Goal: Transaction & Acquisition: Book appointment/travel/reservation

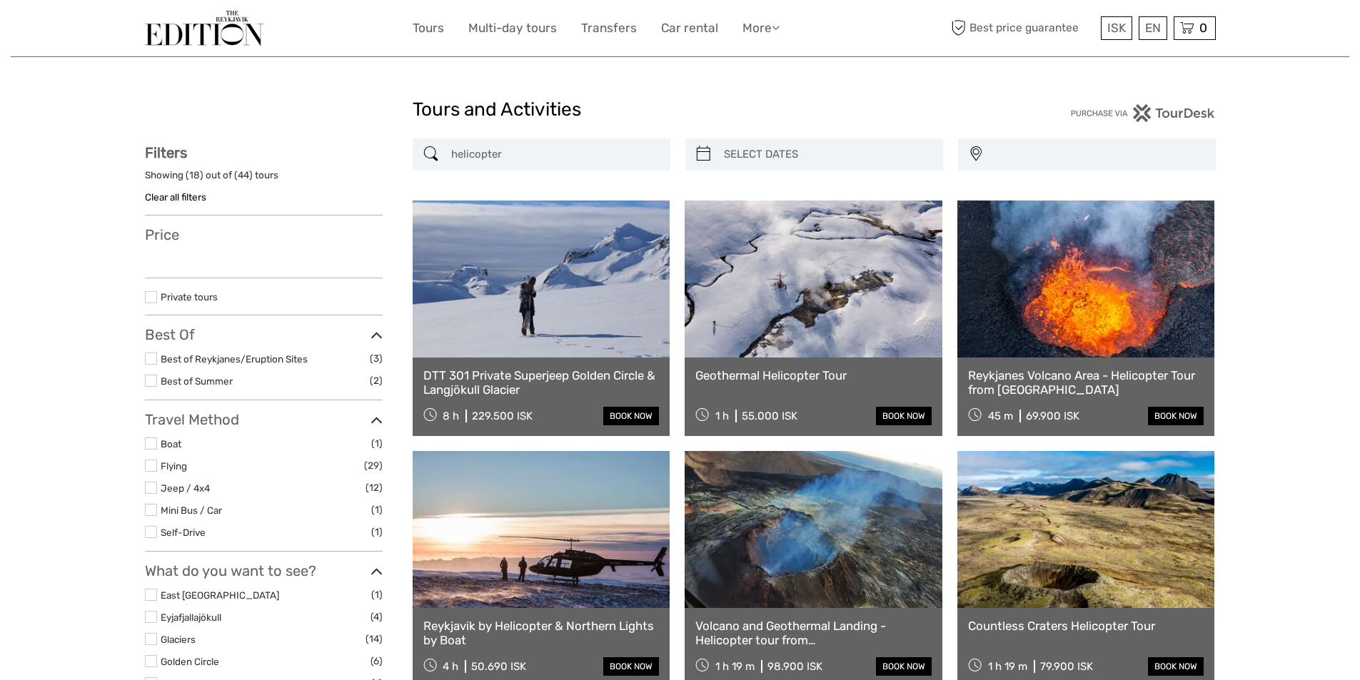
select select
type input "[DATE] - [DATE]"
select select
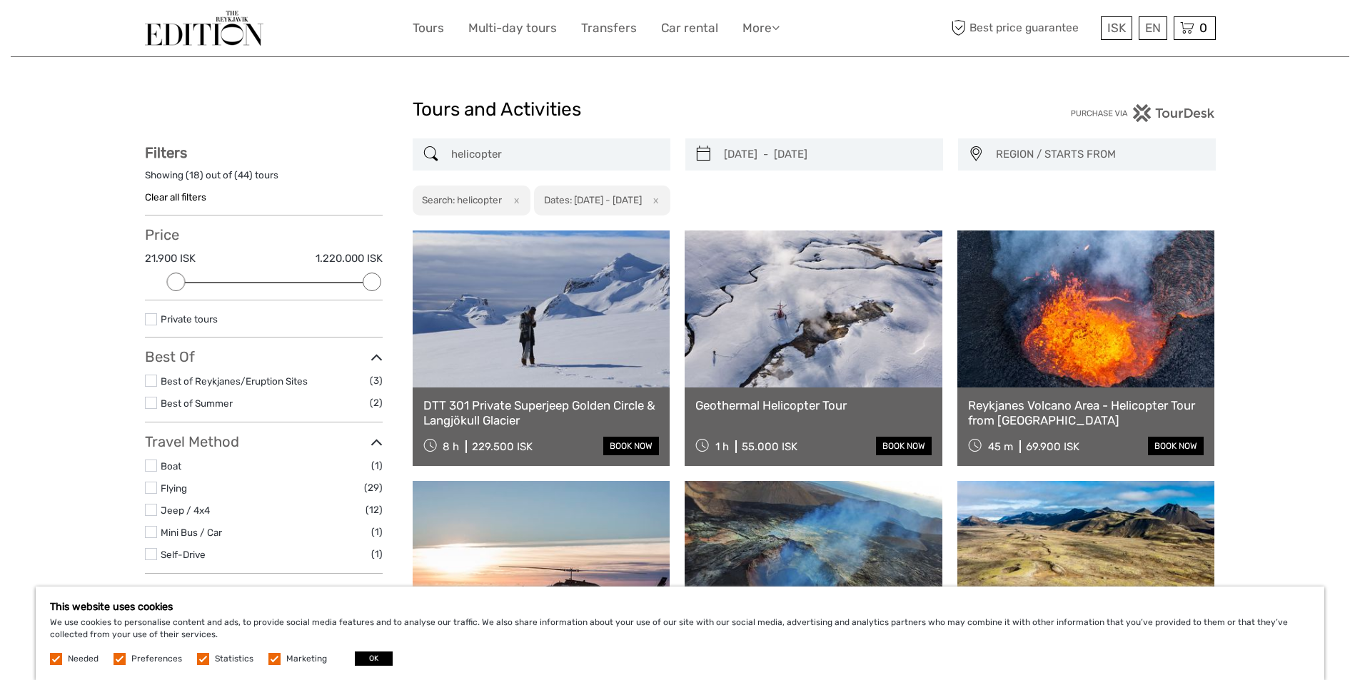
type input "05/09/2025"
click at [760, 151] on input "[DATE] - [DATE]" at bounding box center [827, 154] width 218 height 25
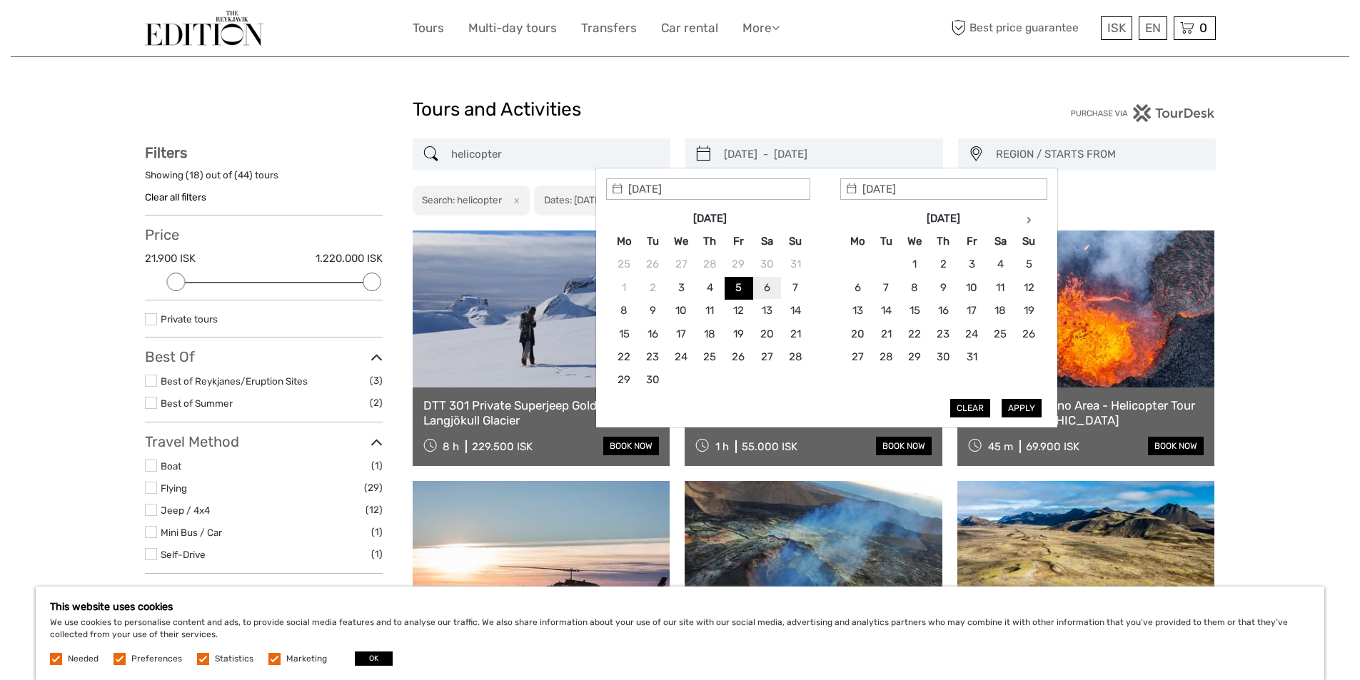
type input "06/09/2025"
type input "27/10/2025"
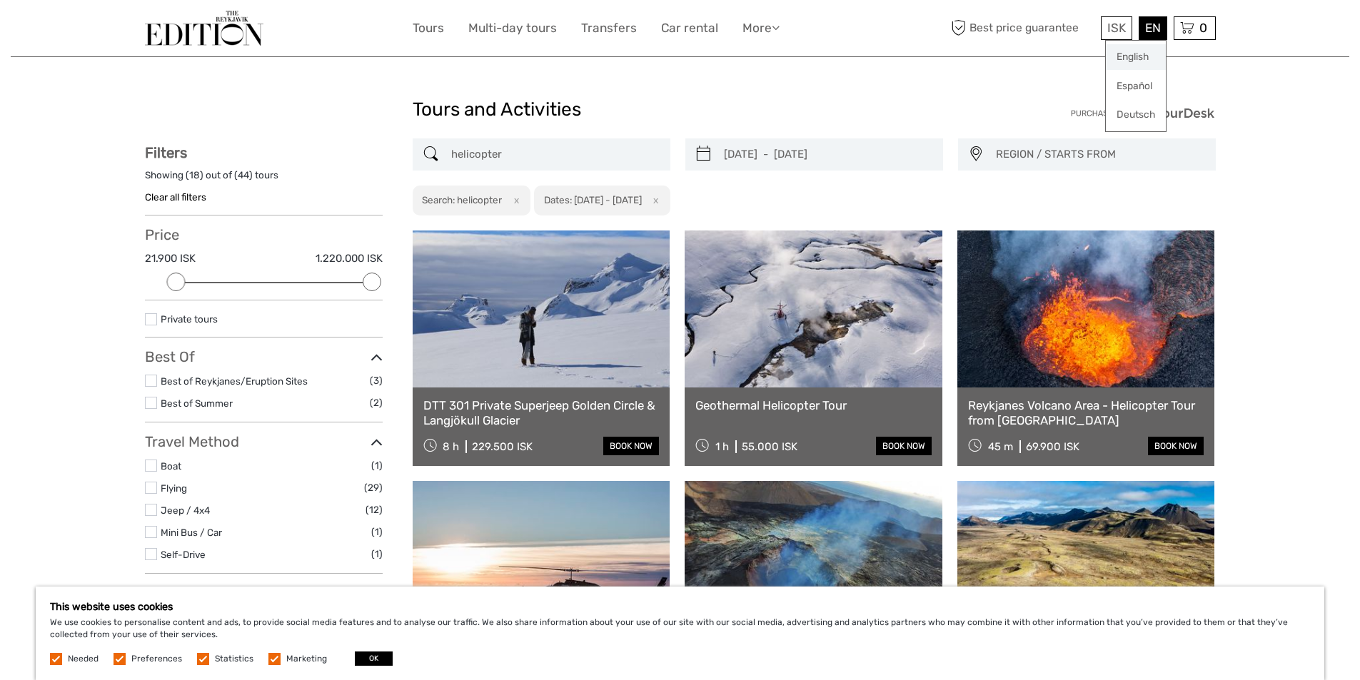
click at [1134, 55] on link "English" at bounding box center [1136, 57] width 60 height 26
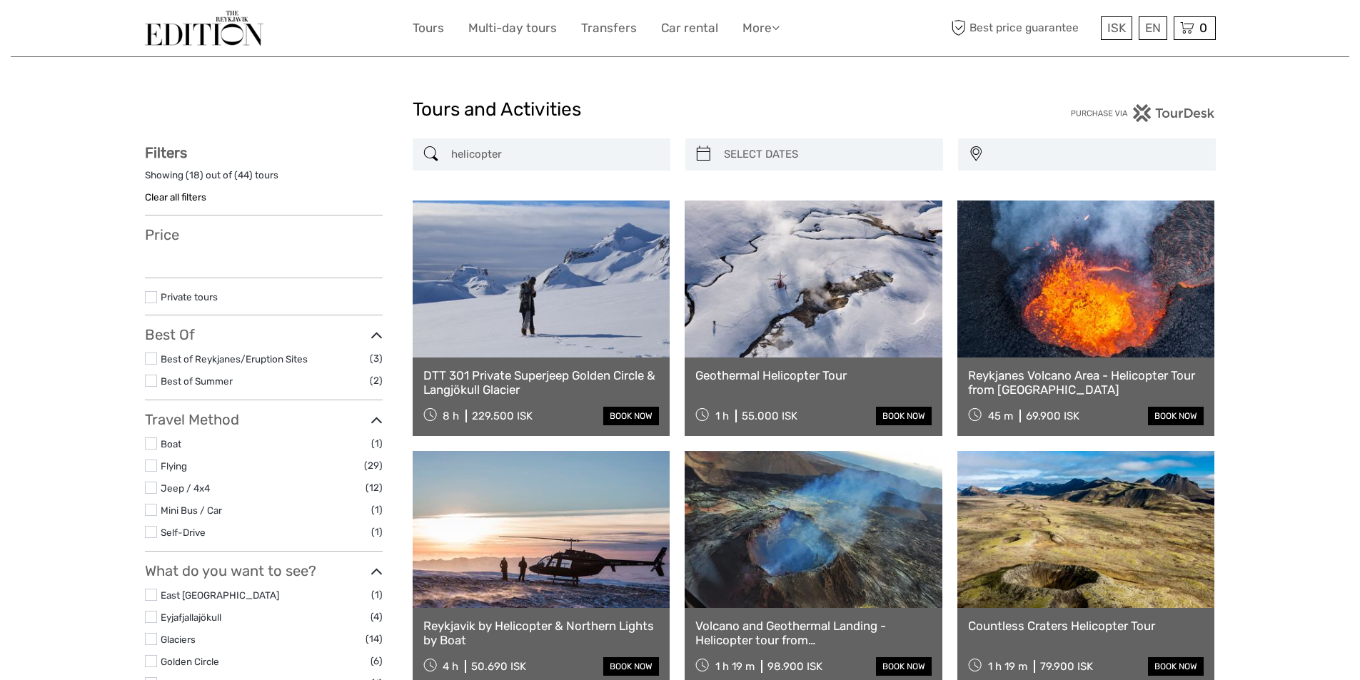
select select
type input "05/09/2025 - 05/09/2025"
select select
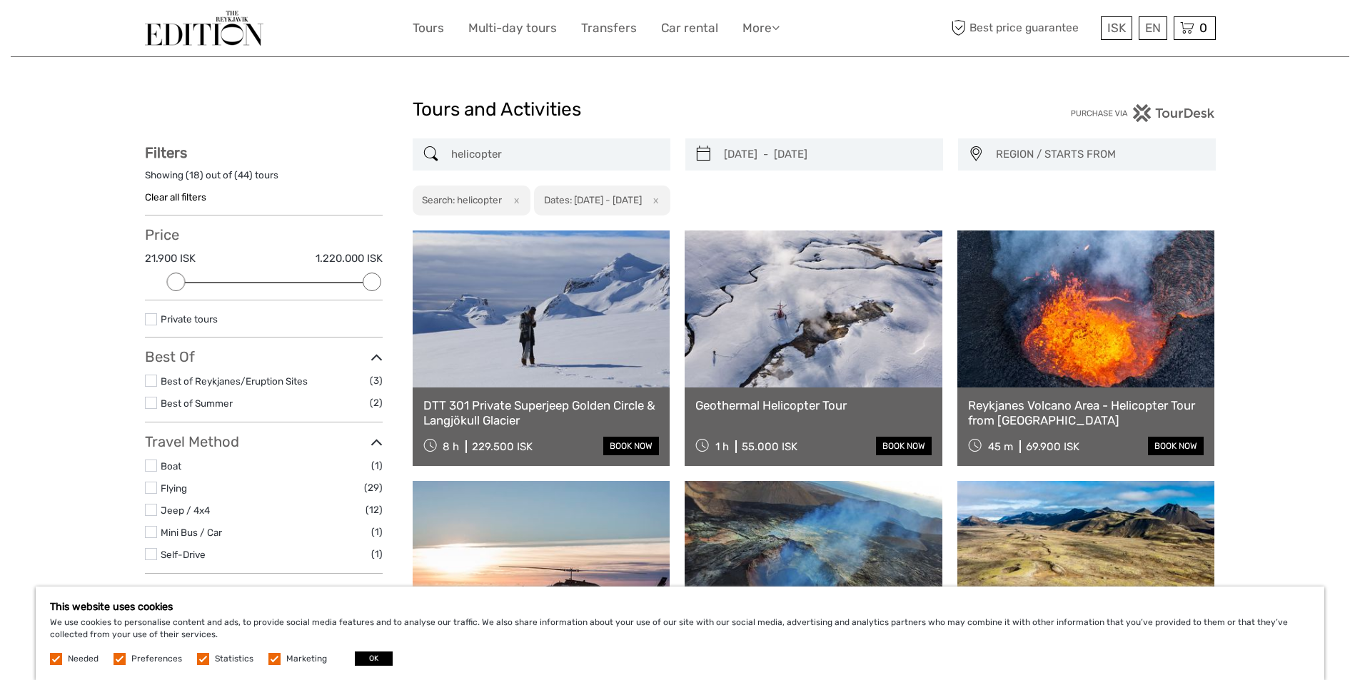
click at [706, 151] on icon at bounding box center [703, 154] width 15 height 23
type input "05/09/2025"
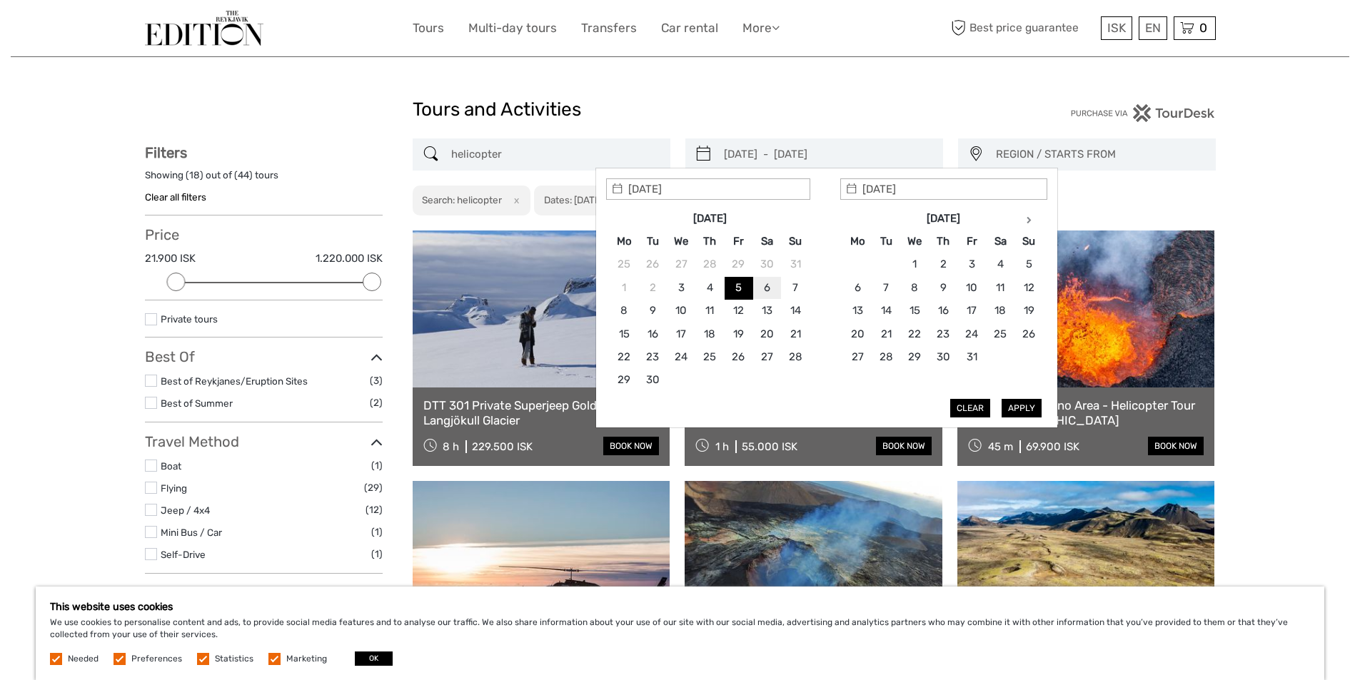
type input "06/09/2025"
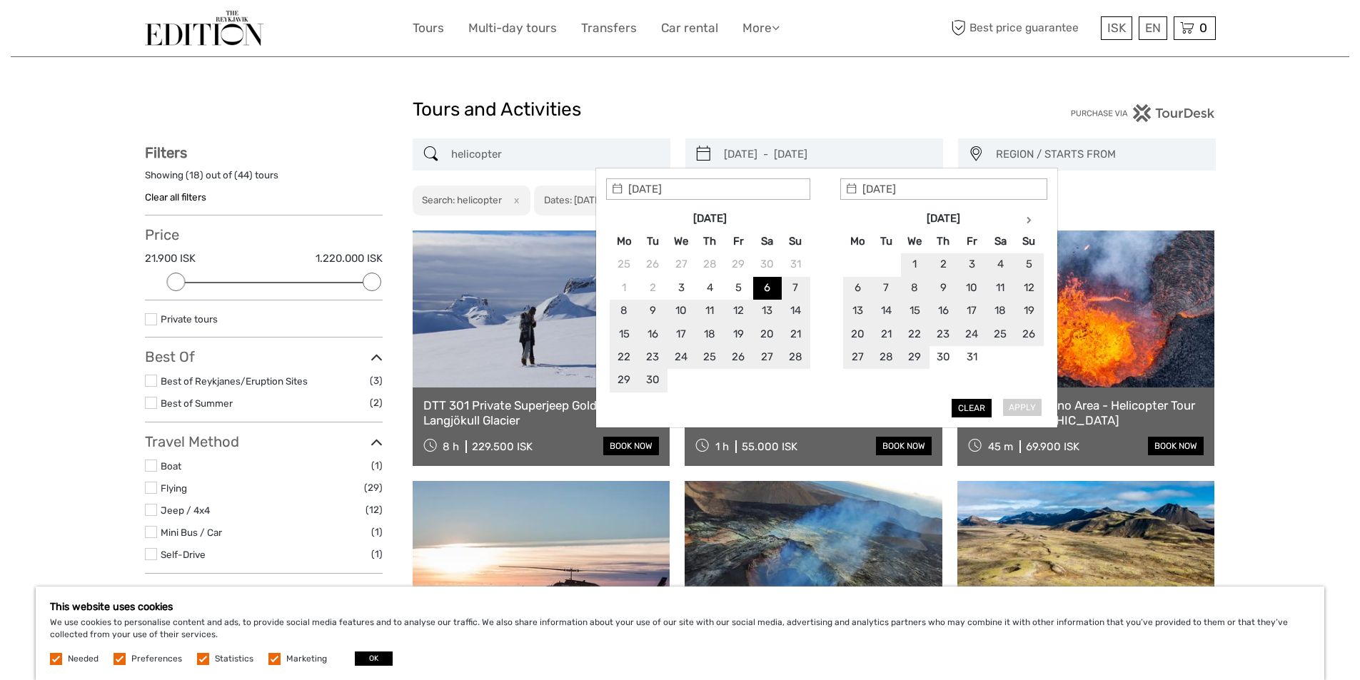
click at [1017, 405] on div "Apply Clear" at bounding box center [826, 298] width 441 height 240
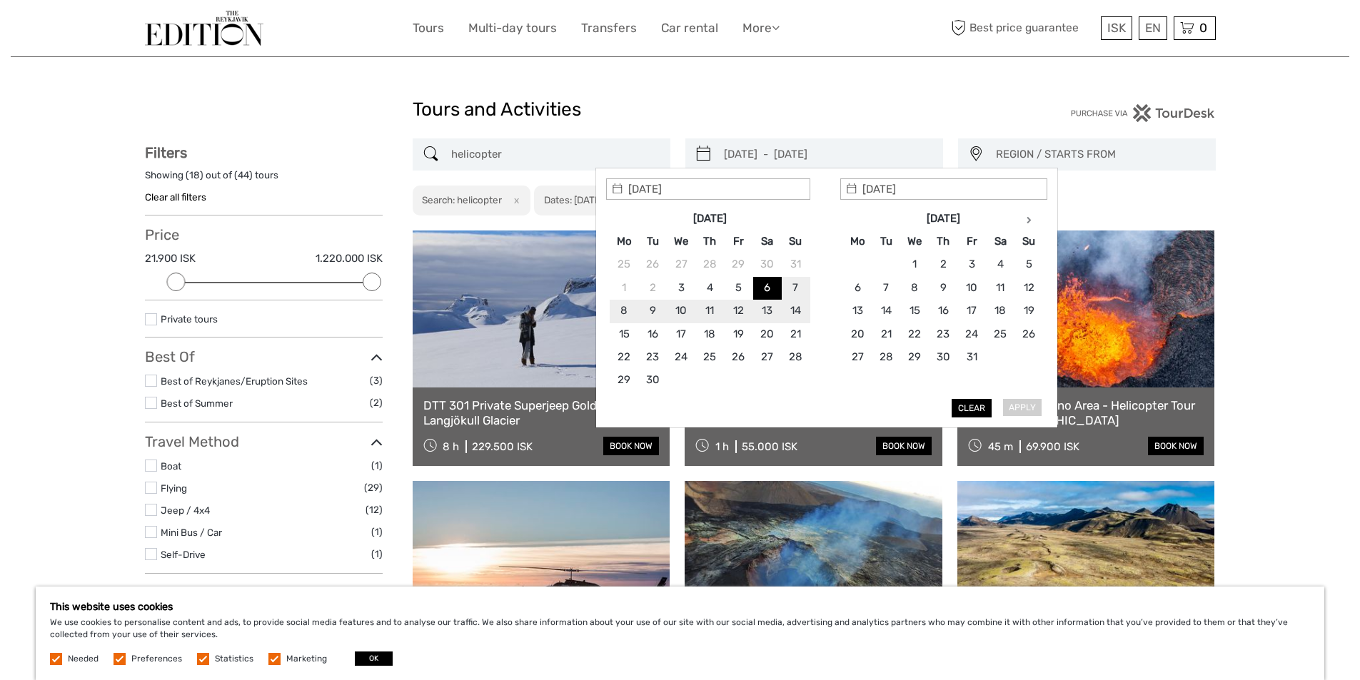
type input "06/09/2025"
click at [914, 188] on input "06/09/2025" at bounding box center [943, 188] width 207 height 21
type input "06/09/2025"
click at [1014, 407] on button "Apply" at bounding box center [1022, 408] width 40 height 19
type input "06/09/2025 - 06/09/2025"
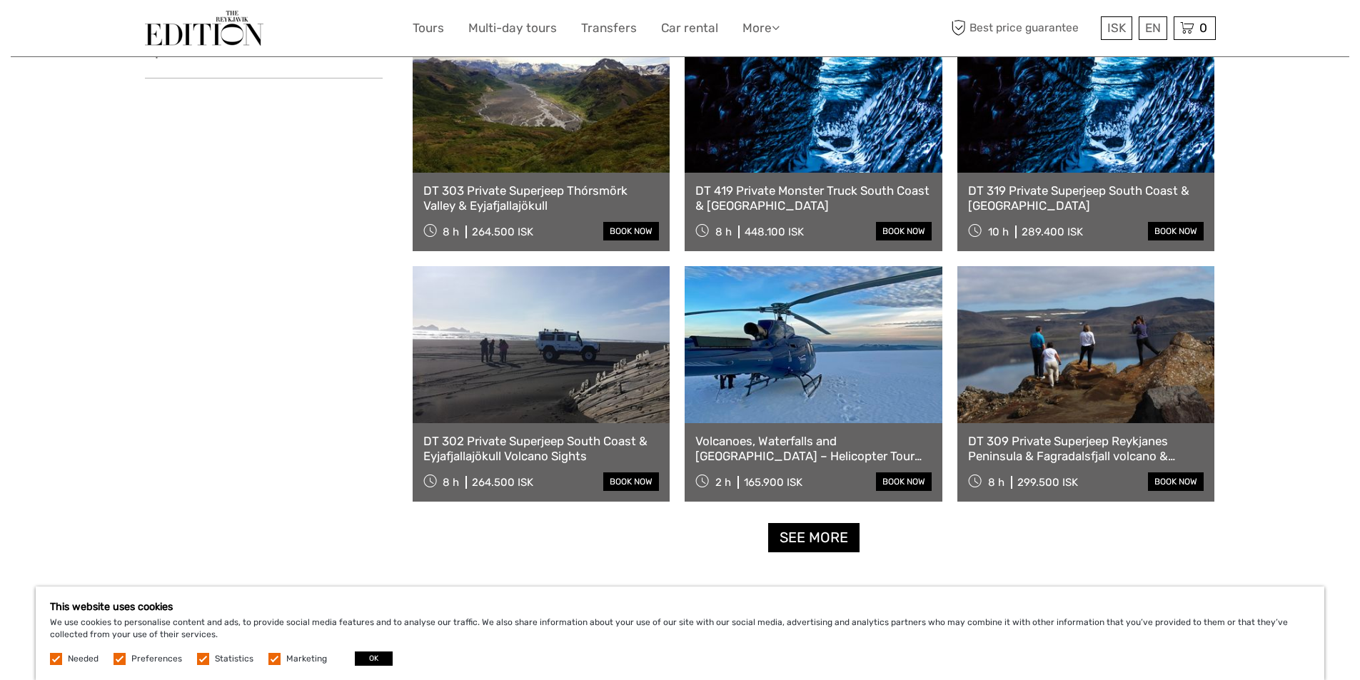
scroll to position [1224, 0]
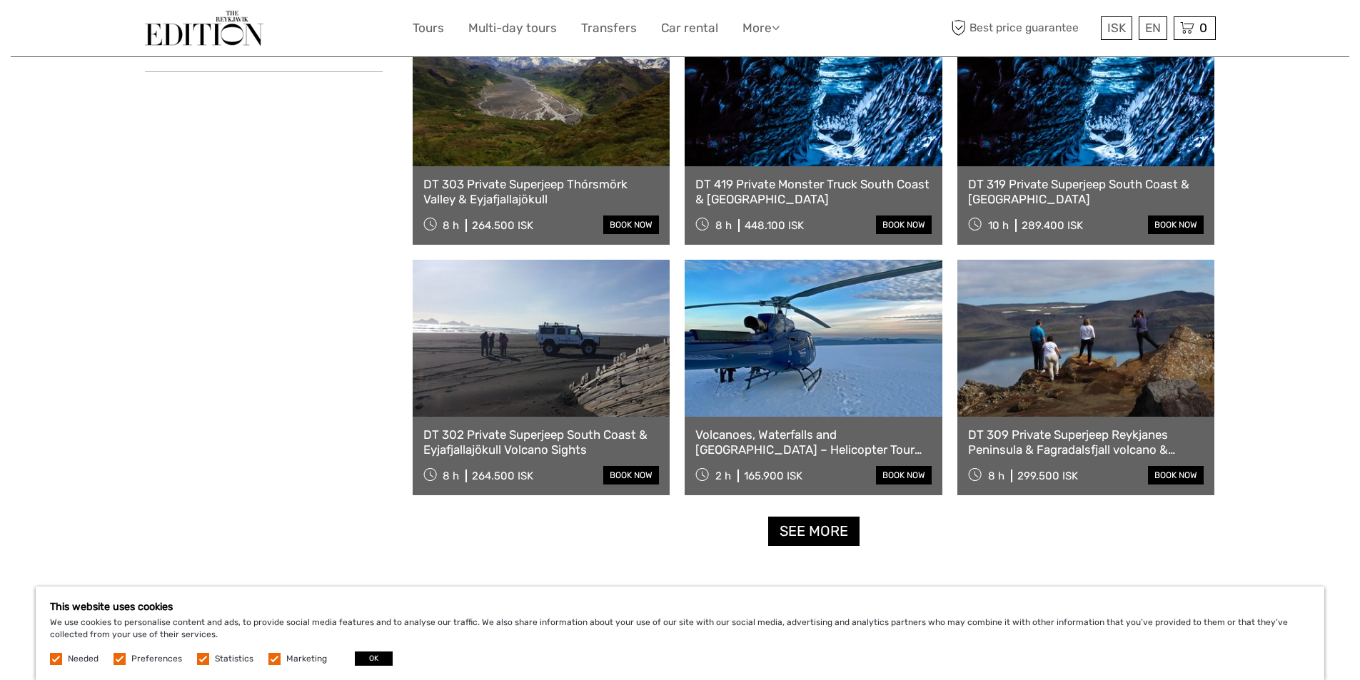
click at [830, 377] on link at bounding box center [814, 338] width 258 height 157
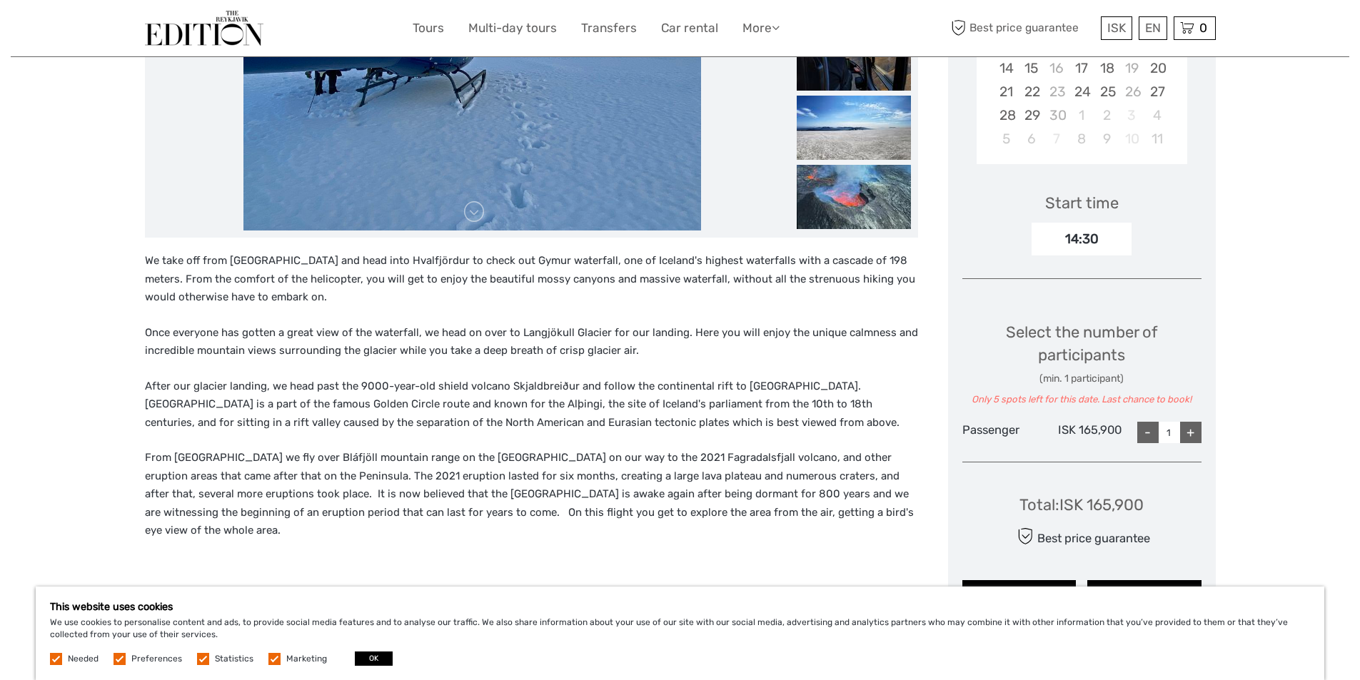
scroll to position [357, 0]
click at [1192, 433] on div "+" at bounding box center [1190, 431] width 21 height 21
type input "2"
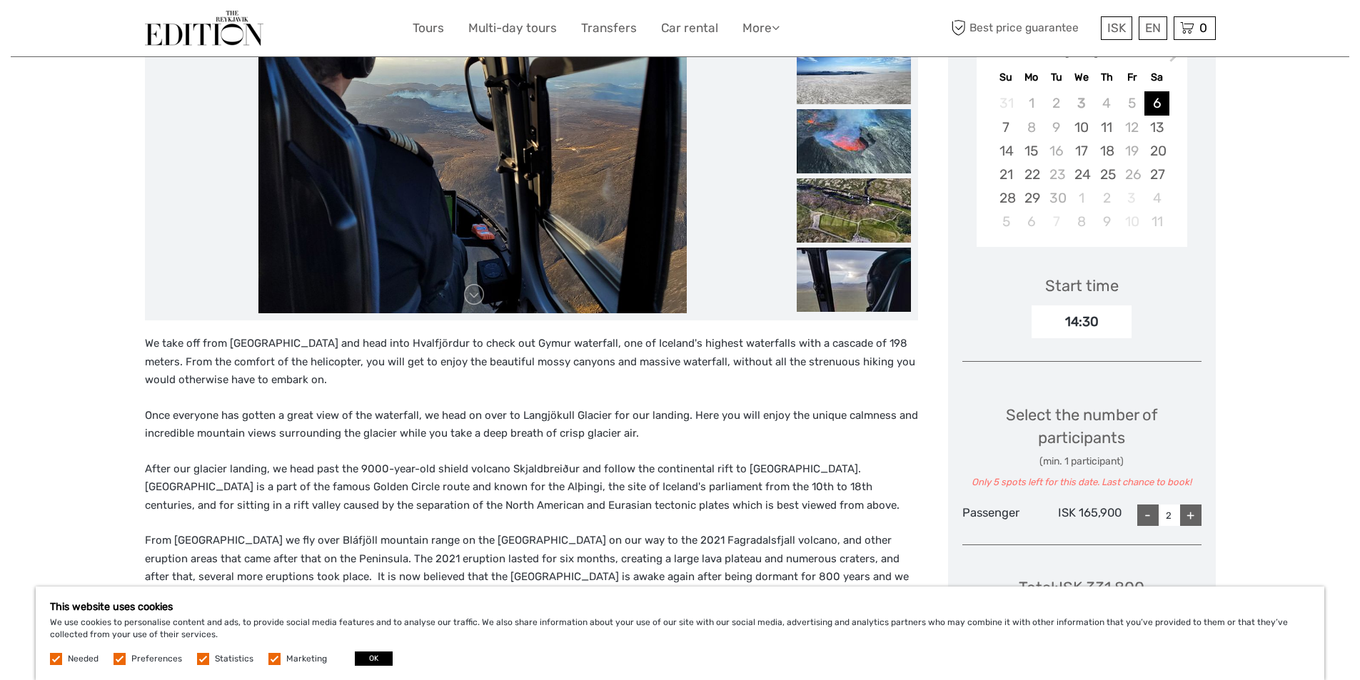
scroll to position [0, 0]
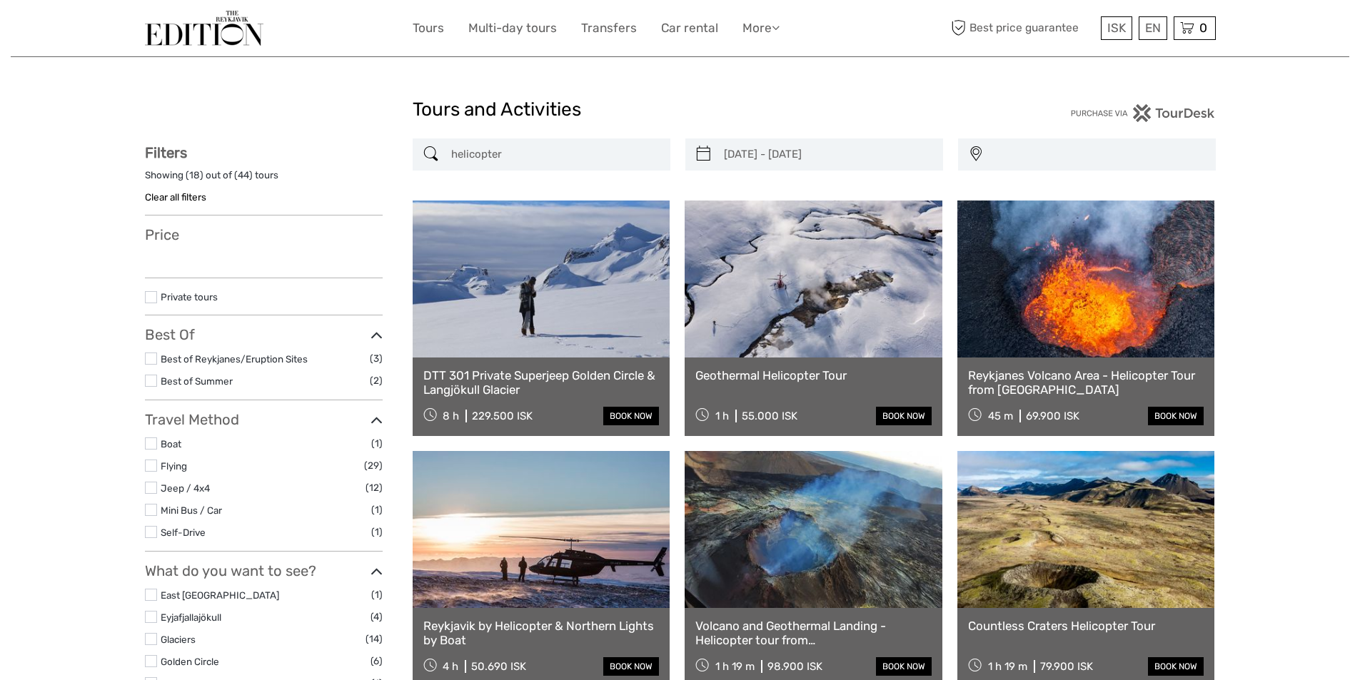
select select
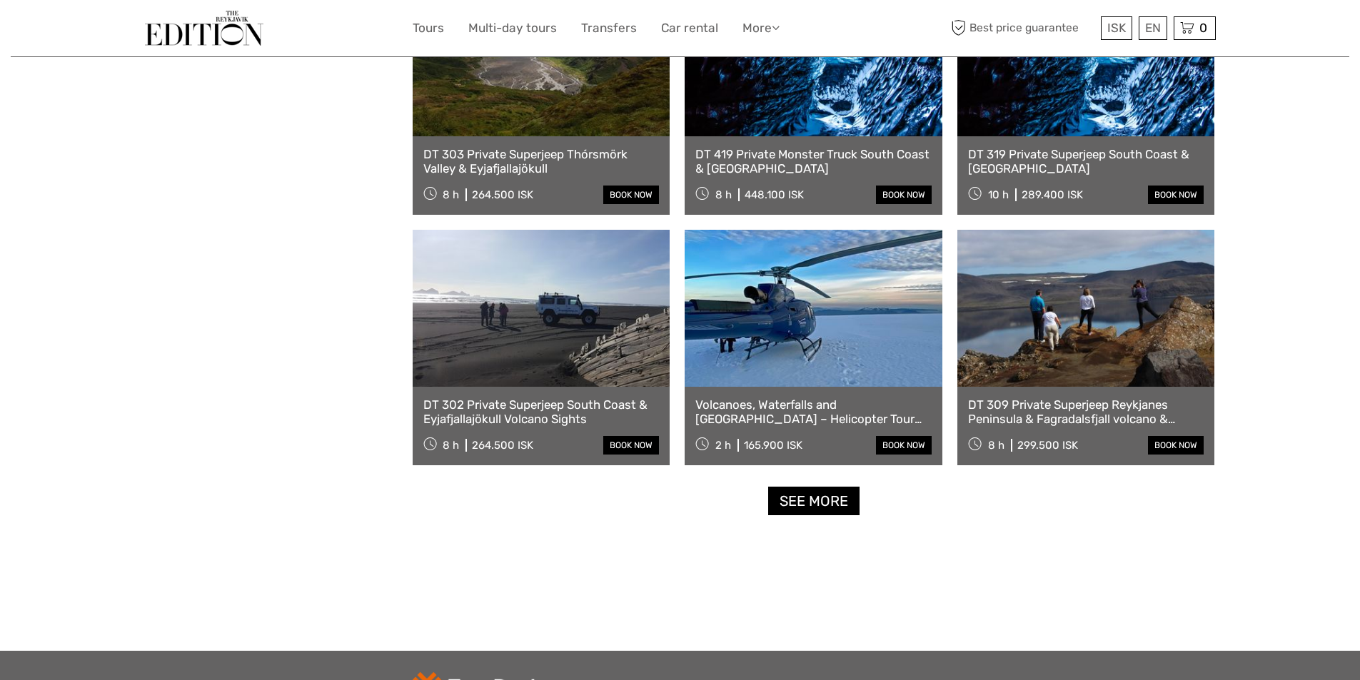
type input "[DATE] - [DATE]"
select select
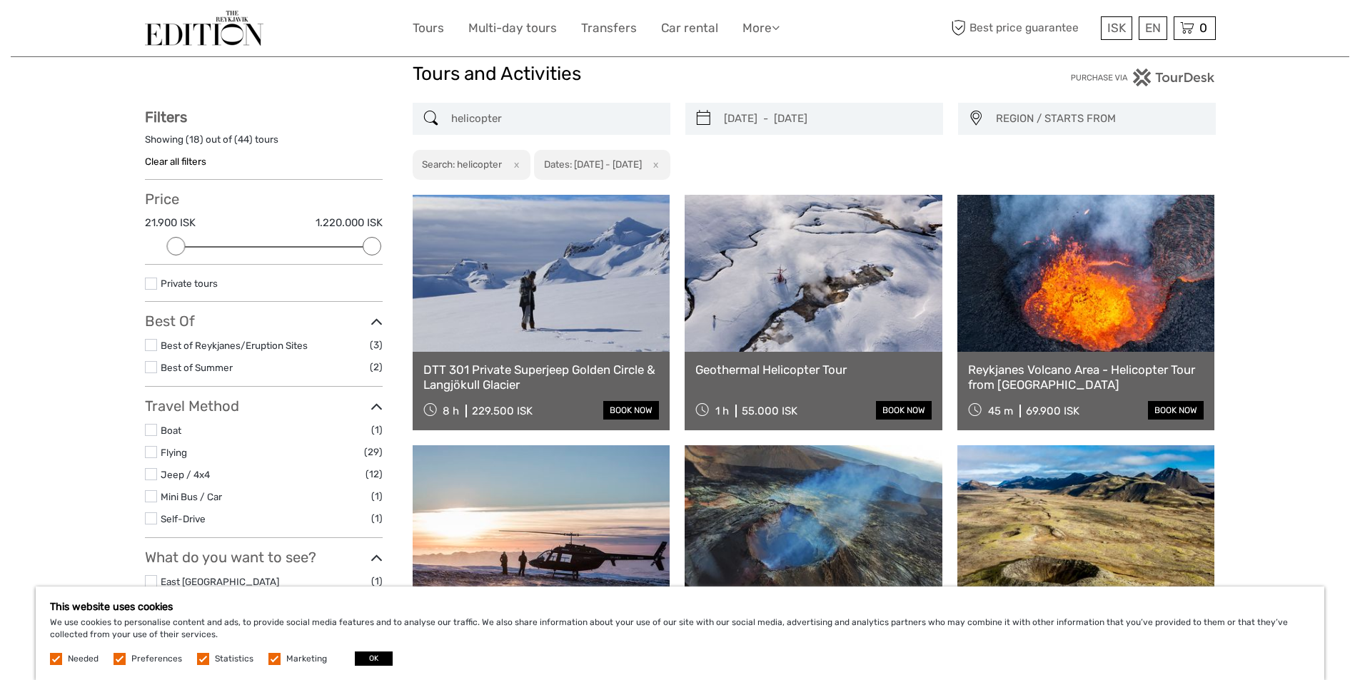
scroll to position [10, 0]
